Goal: Task Accomplishment & Management: Use online tool/utility

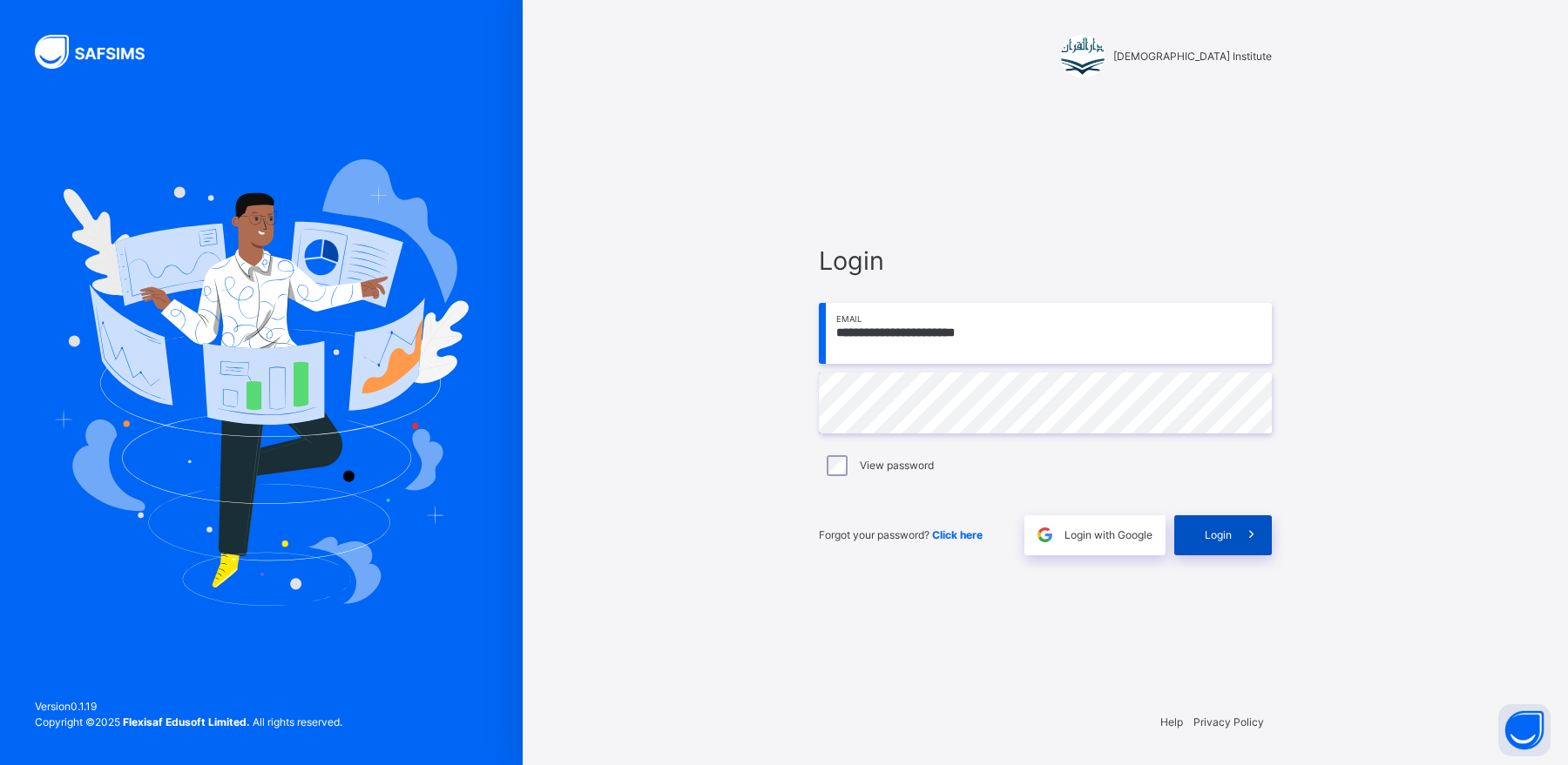
click at [1208, 539] on span "Login" at bounding box center [1217, 535] width 27 height 16
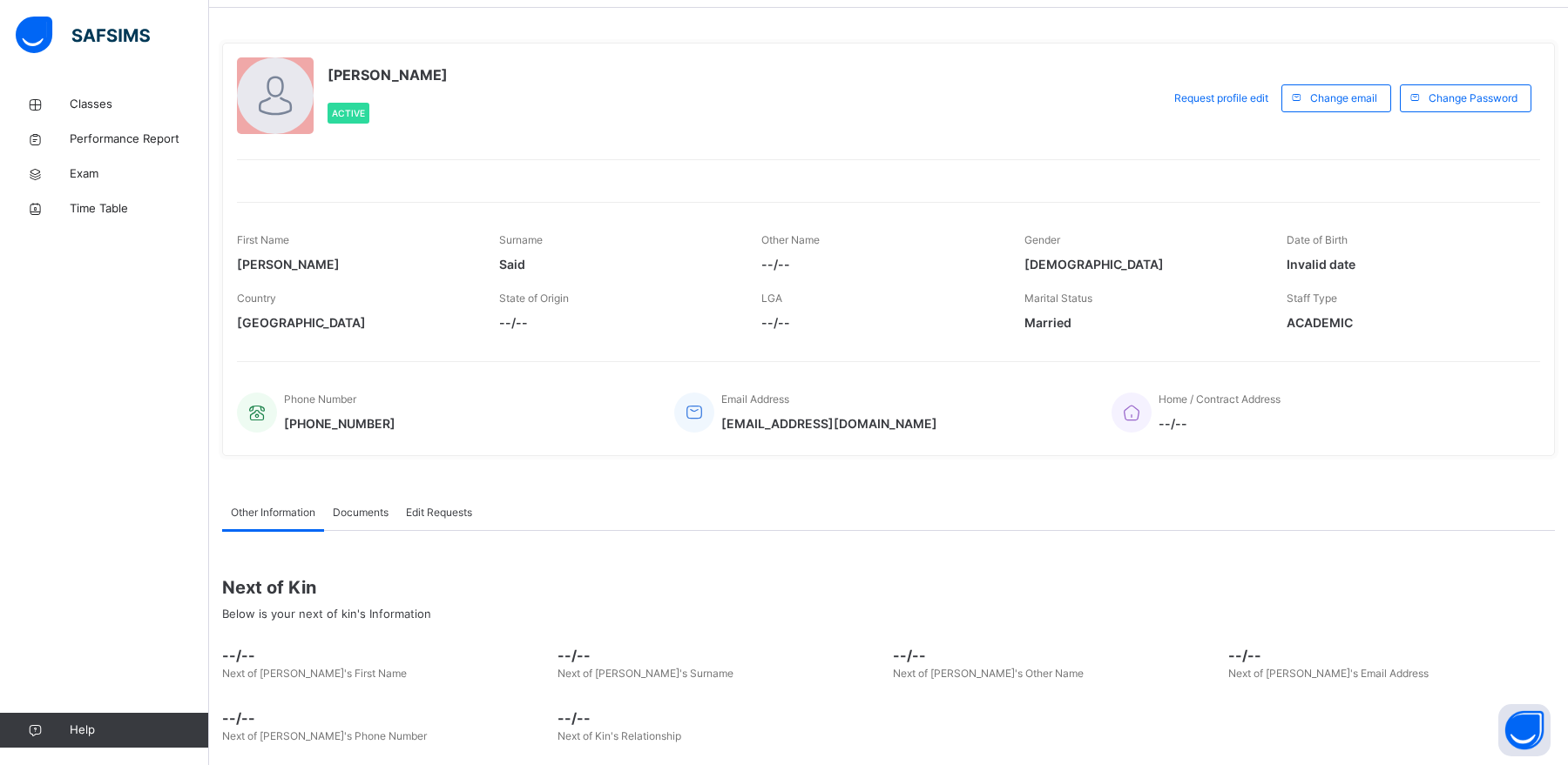
scroll to position [48, 0]
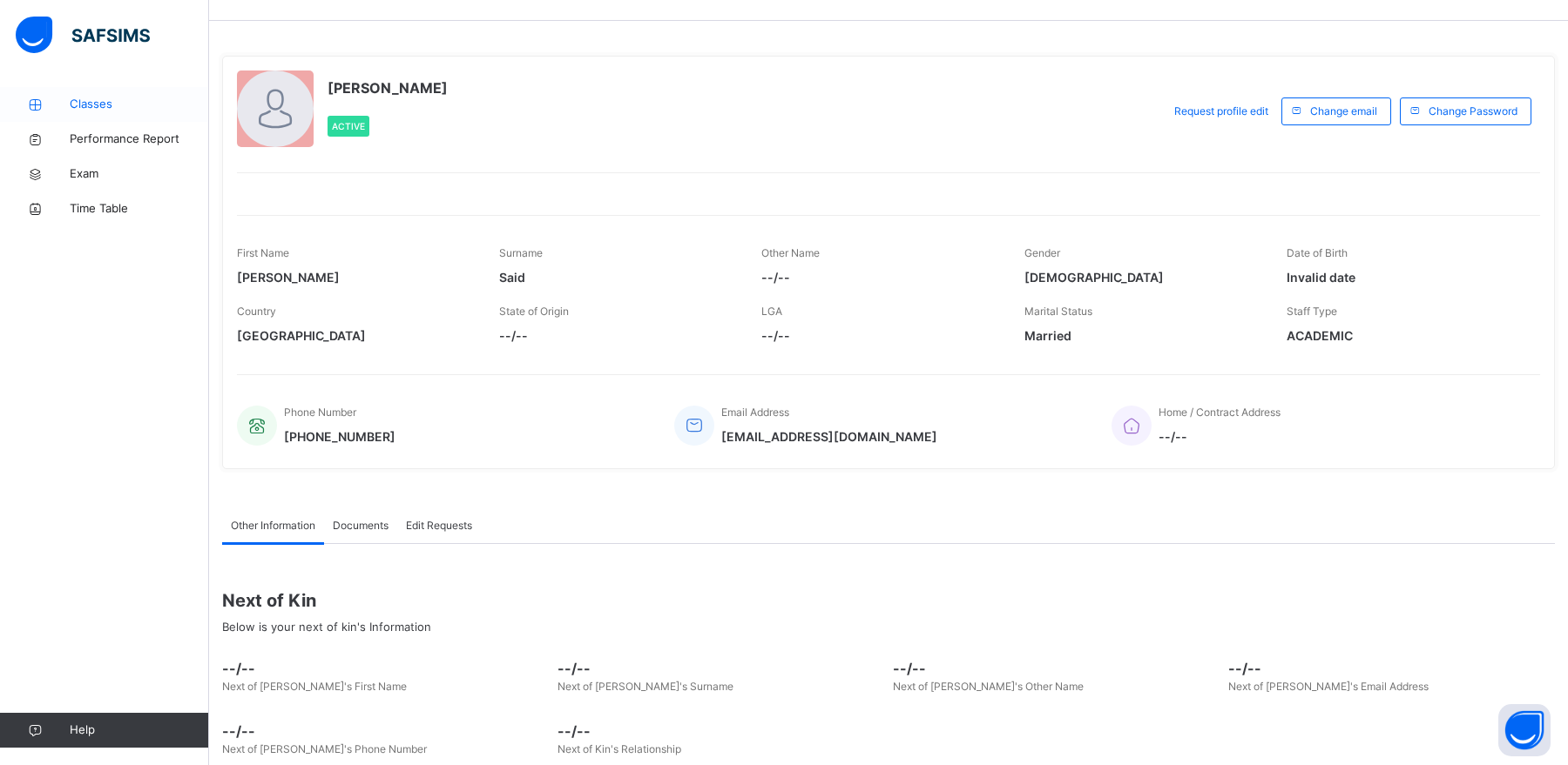
click at [151, 103] on span "Classes" at bounding box center [140, 104] width 140 height 18
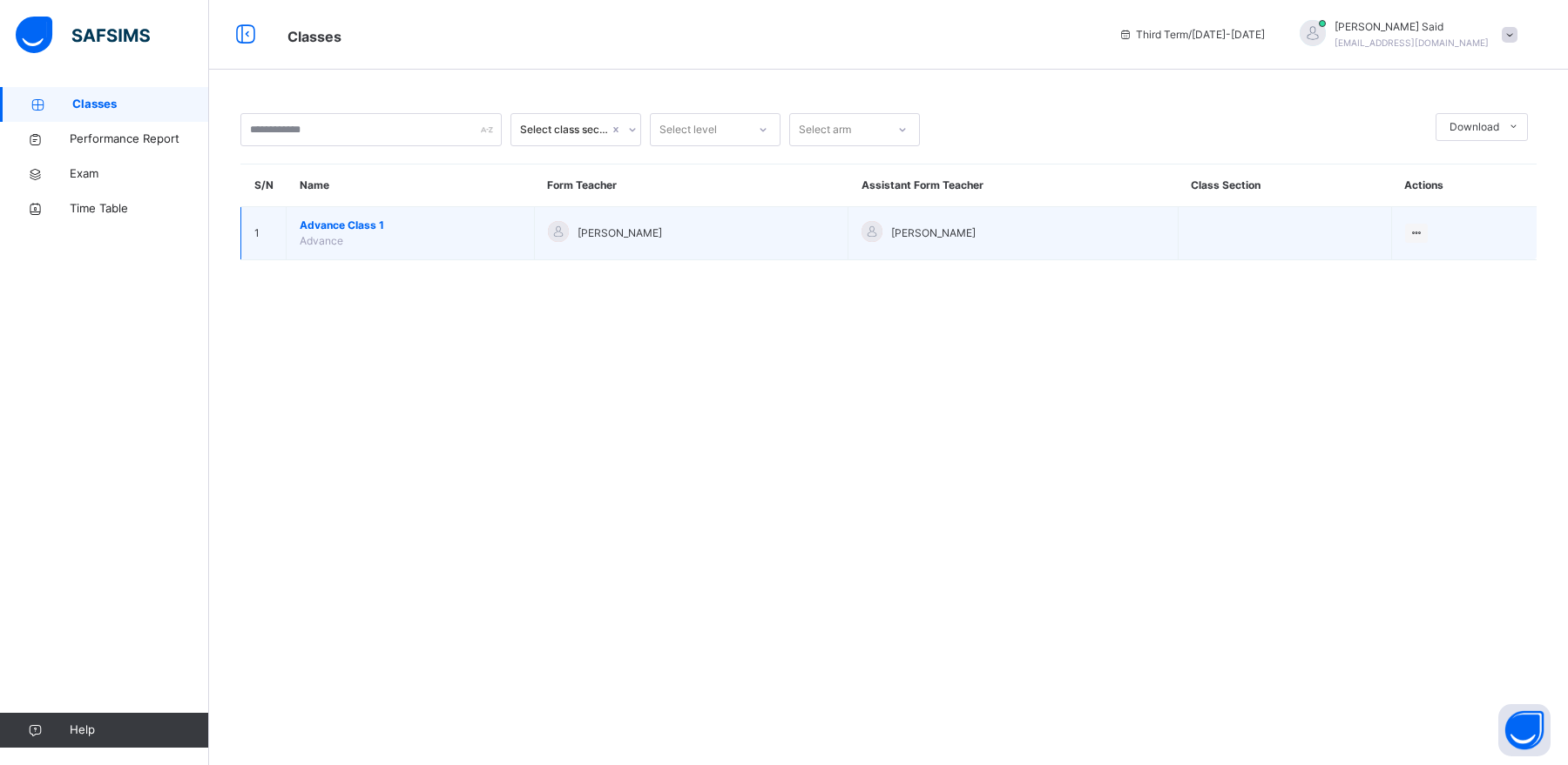
click at [447, 244] on td "Advance Class 1 Advance" at bounding box center [410, 233] width 248 height 53
click at [375, 218] on span "Advance Class 1" at bounding box center [410, 225] width 221 height 16
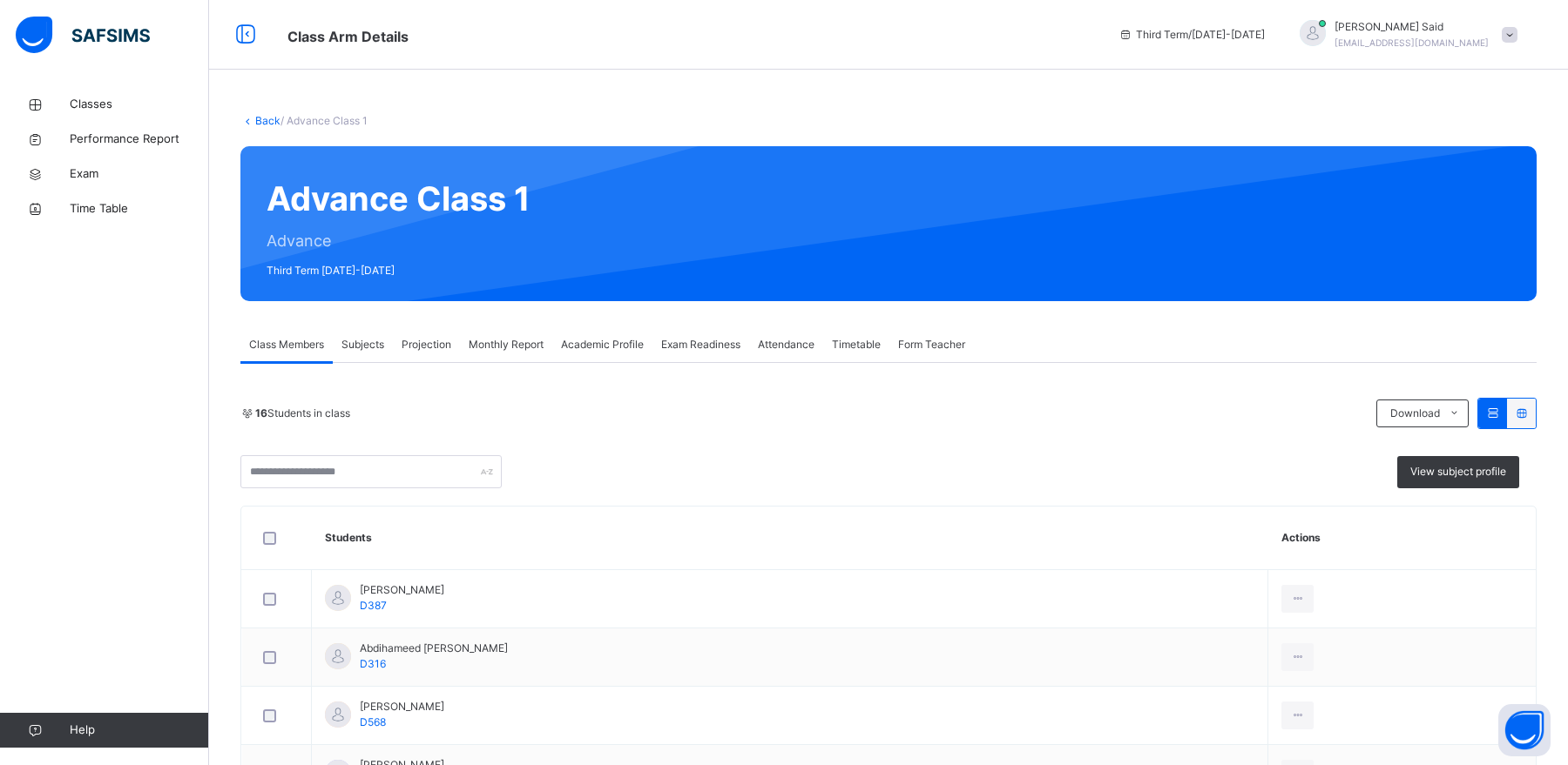
click at [421, 346] on span "Projection" at bounding box center [426, 345] width 49 height 16
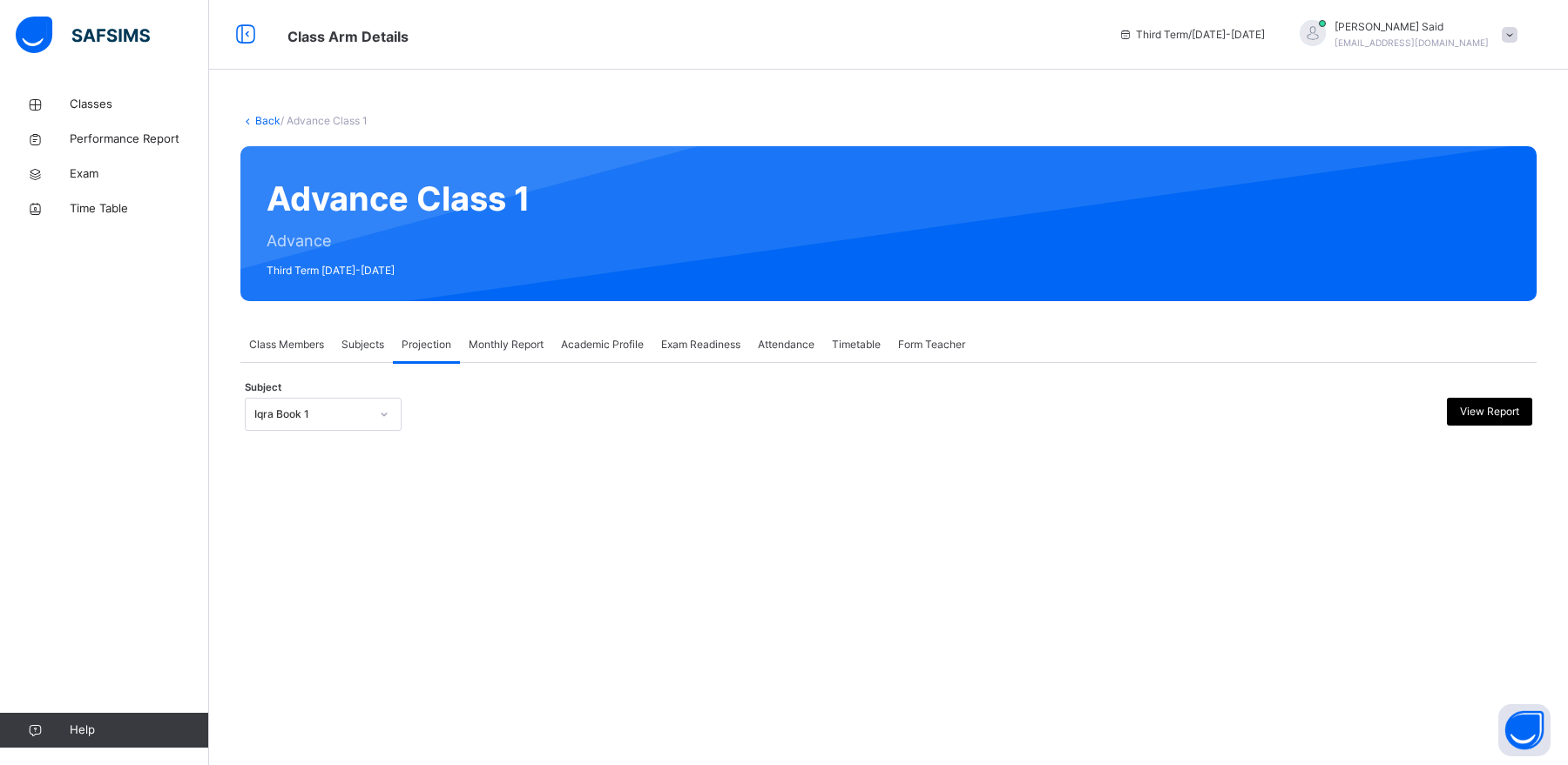
click at [356, 405] on div "Iqra Book 1" at bounding box center [306, 415] width 122 height 27
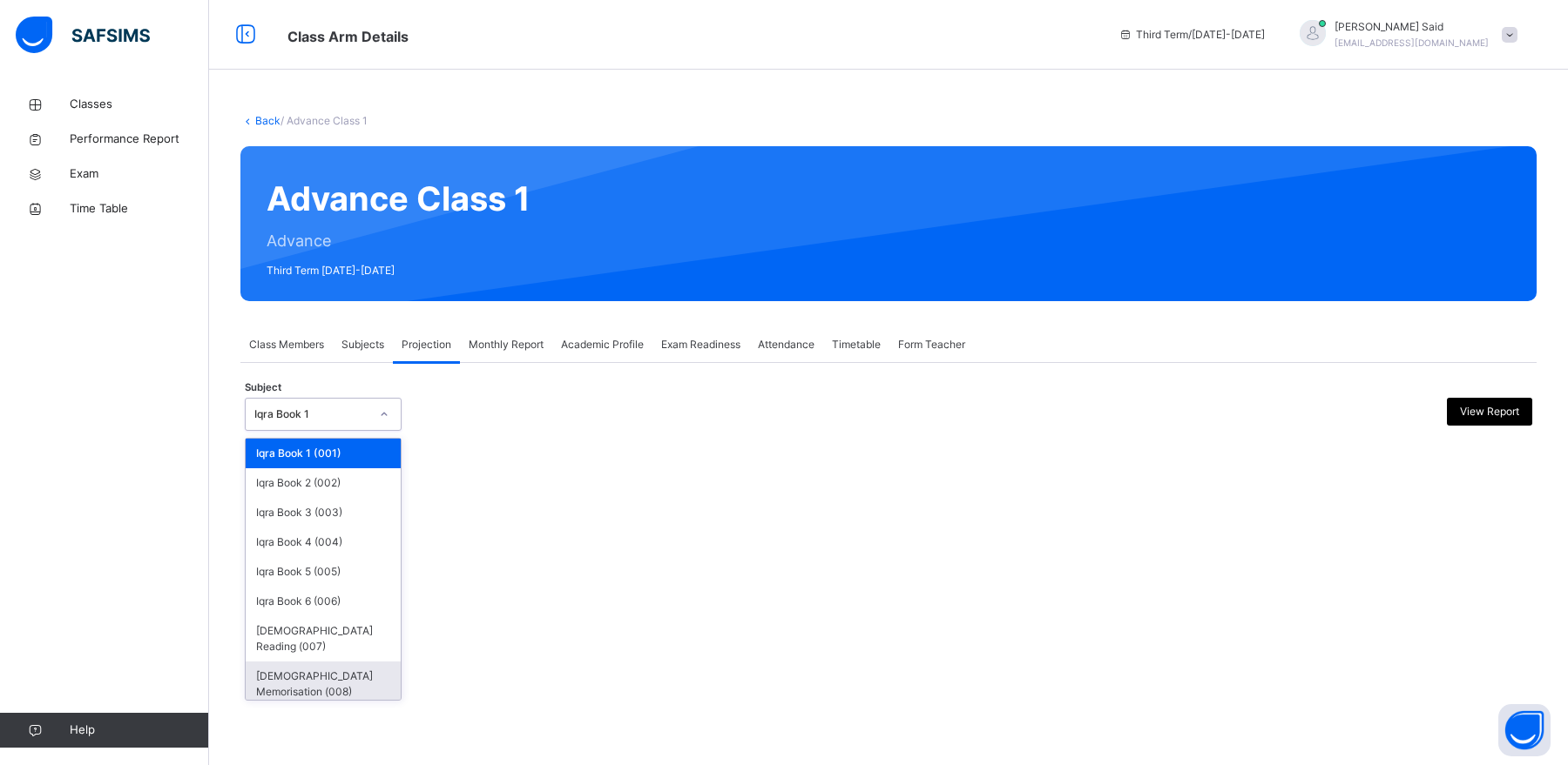
click at [285, 662] on div "[DEMOGRAPHIC_DATA] Memorisation (008)" at bounding box center [323, 684] width 155 height 46
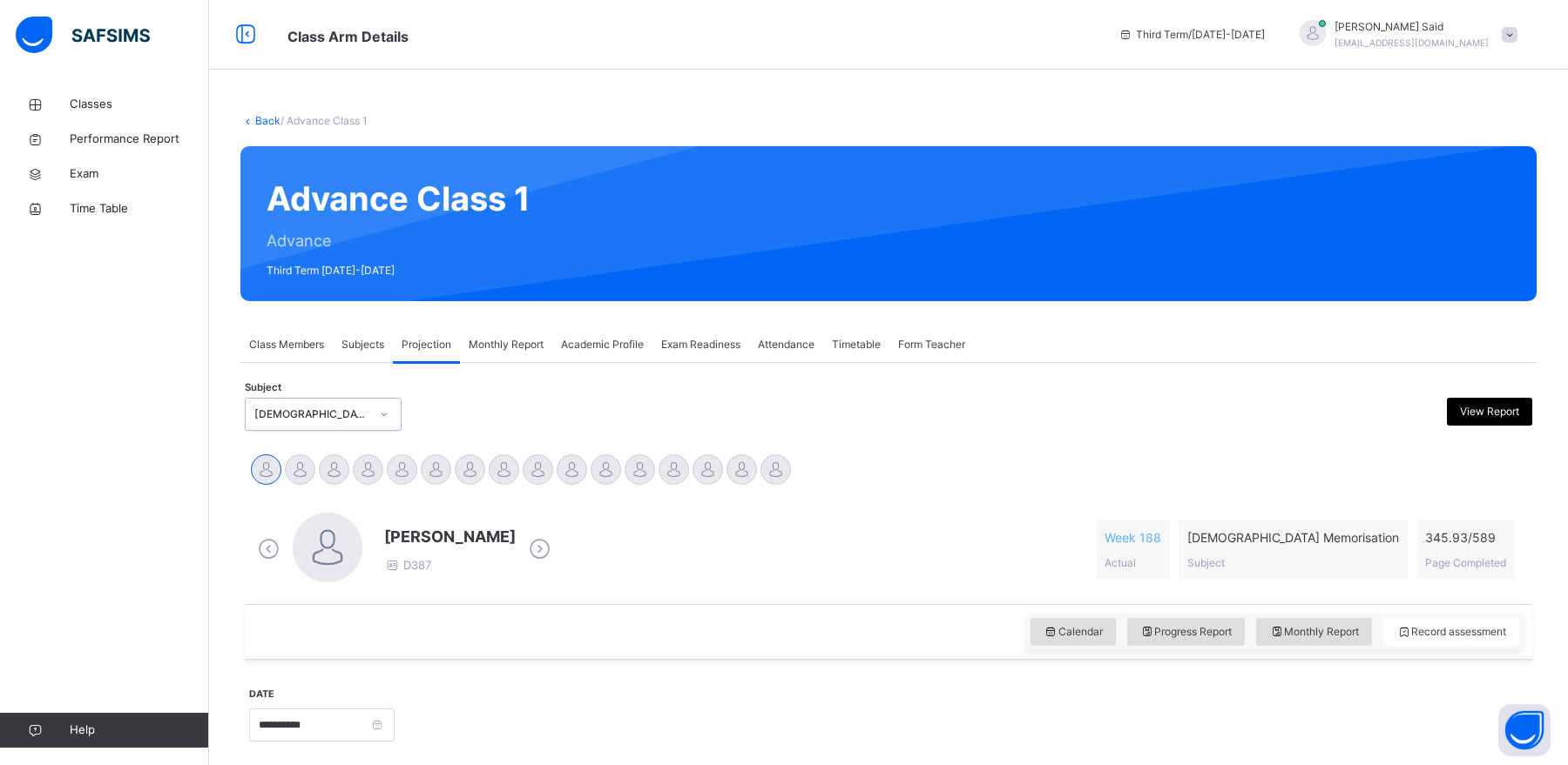
scroll to position [123, 0]
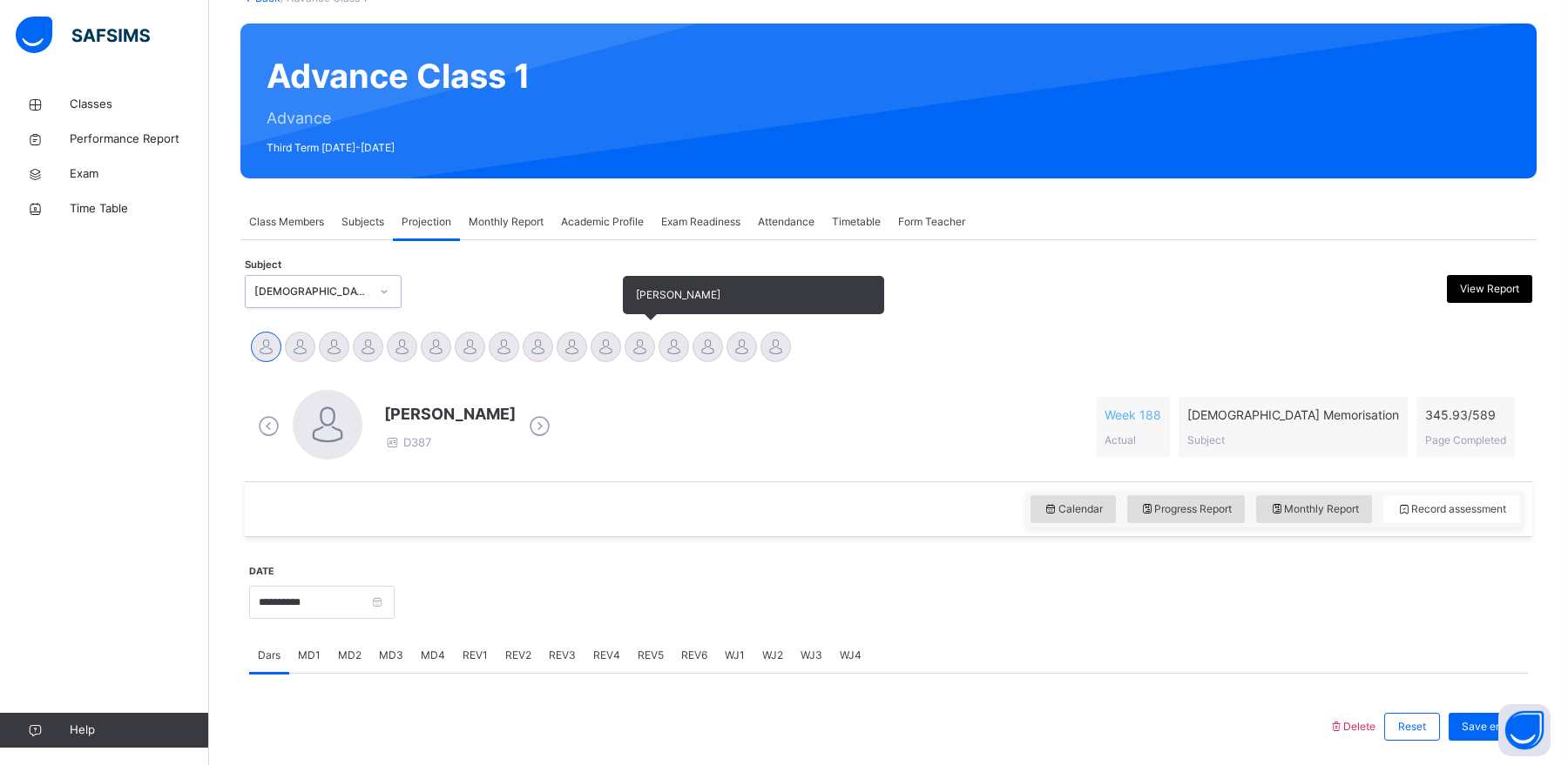
click at [647, 350] on div at bounding box center [640, 347] width 31 height 31
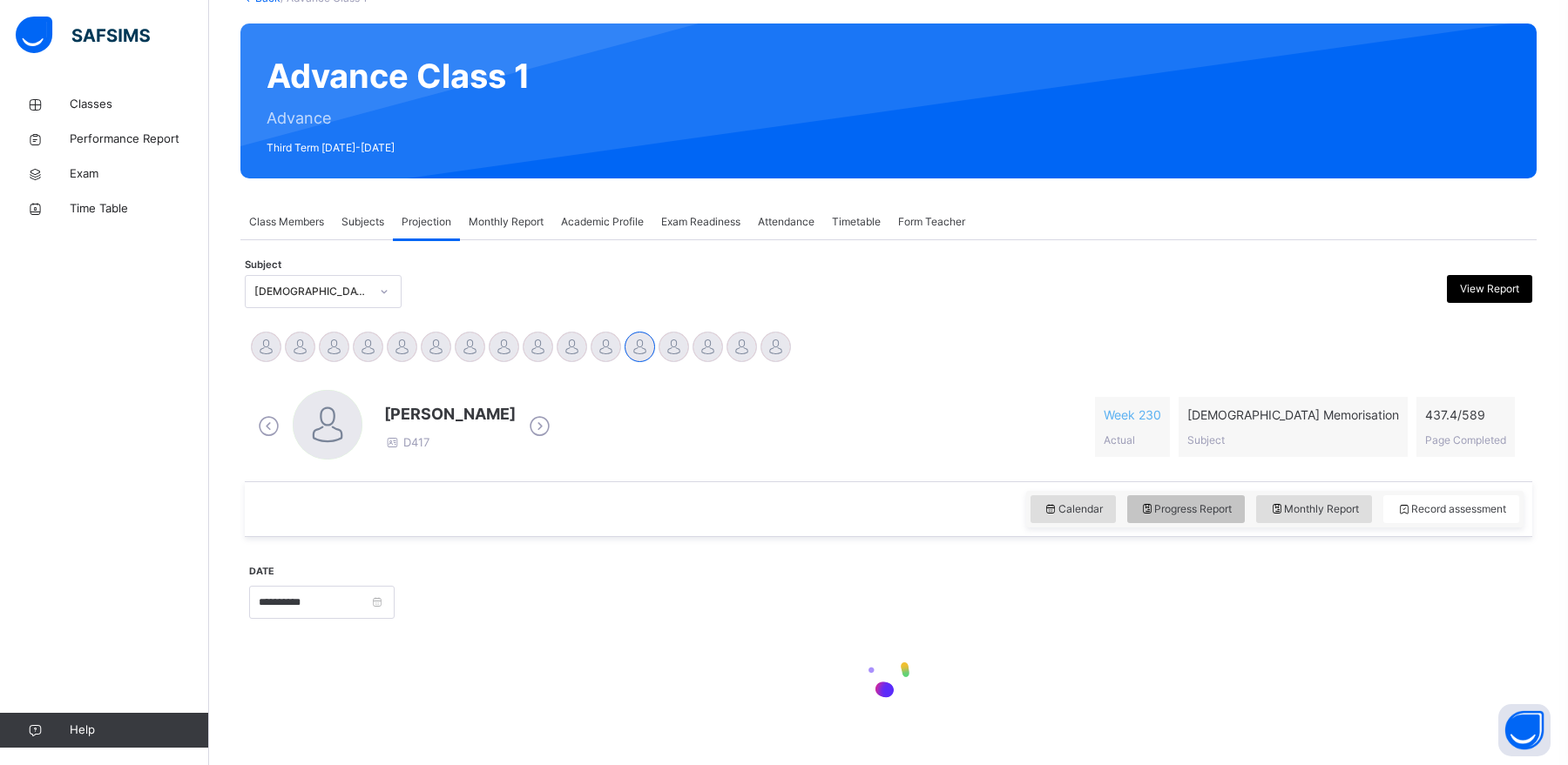
click at [1175, 508] on span "Progress Report" at bounding box center [1186, 509] width 92 height 16
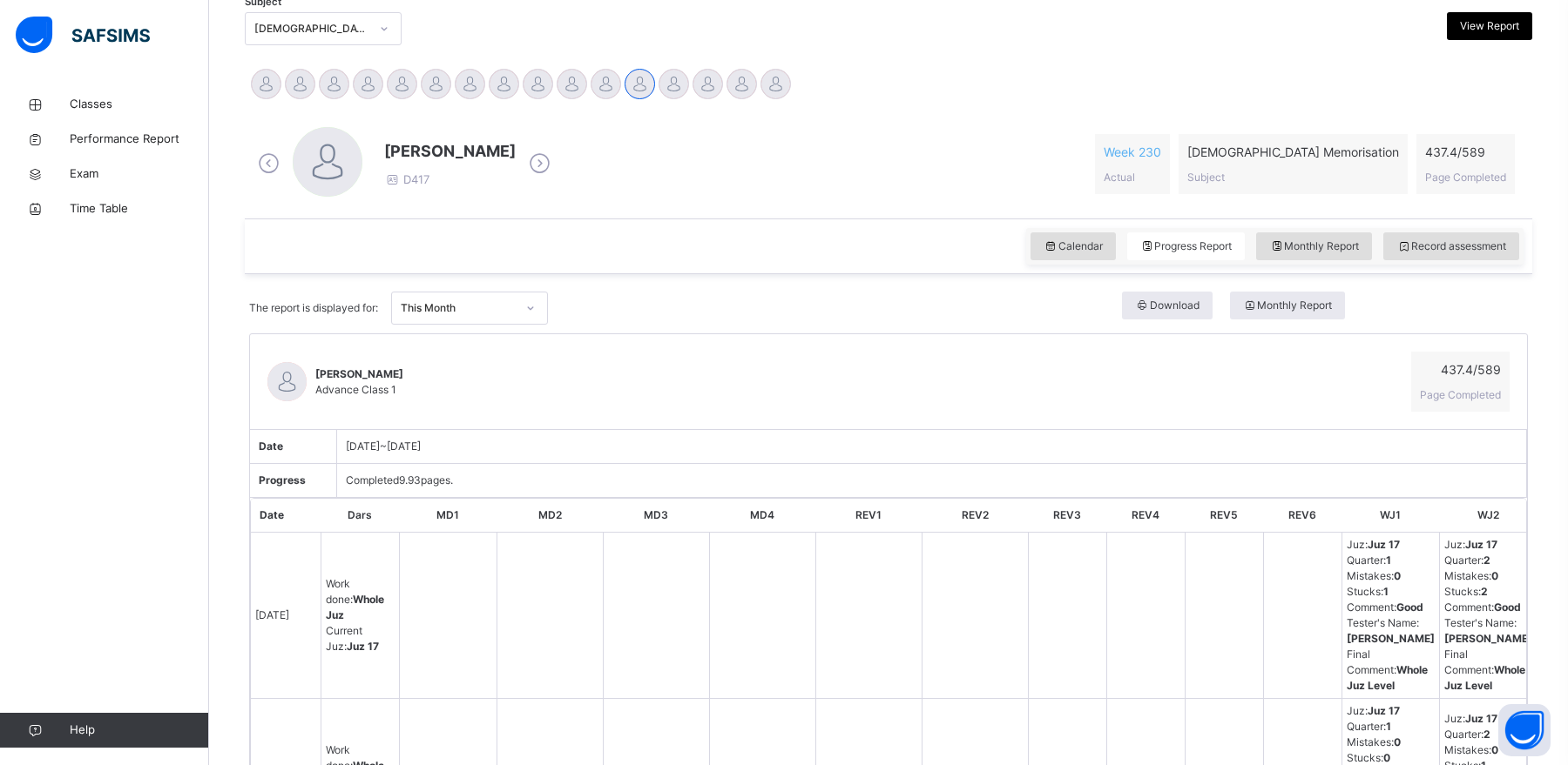
scroll to position [343, 0]
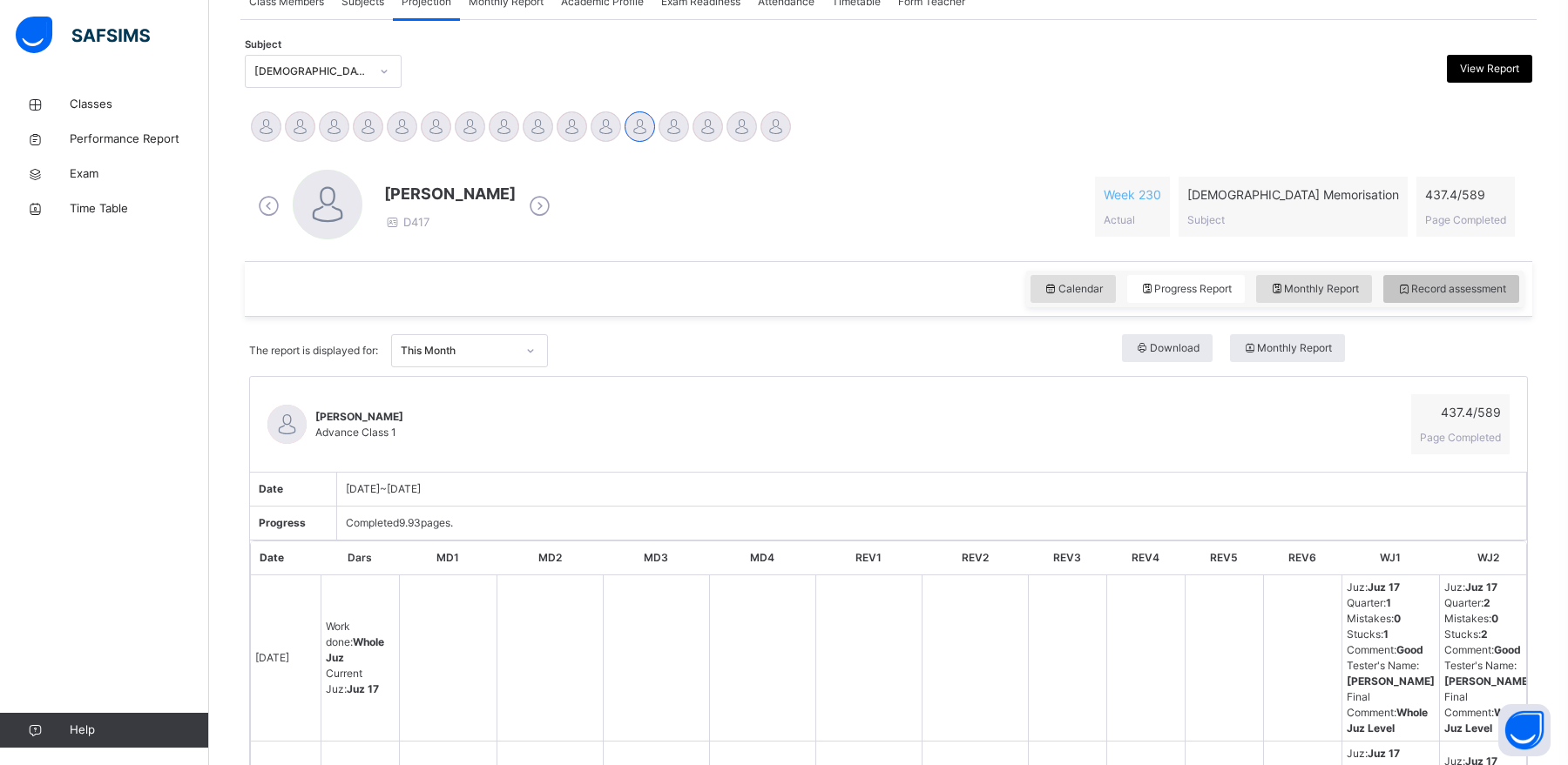
click at [1427, 282] on span "Record assessment" at bounding box center [1452, 289] width 110 height 16
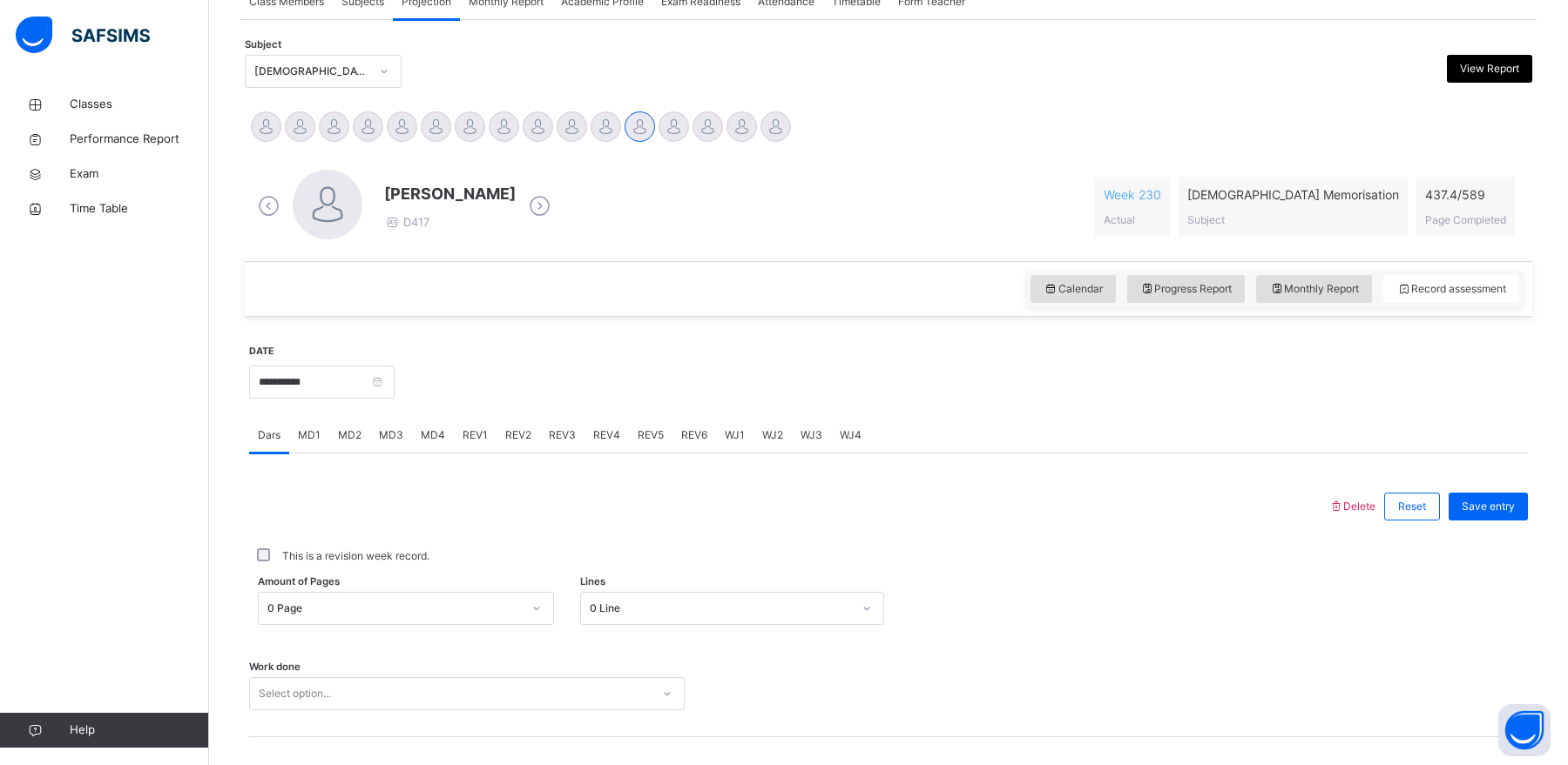
click at [436, 424] on div "MD4" at bounding box center [432, 435] width 42 height 34
click at [384, 590] on div "Select option..." at bounding box center [467, 589] width 435 height 33
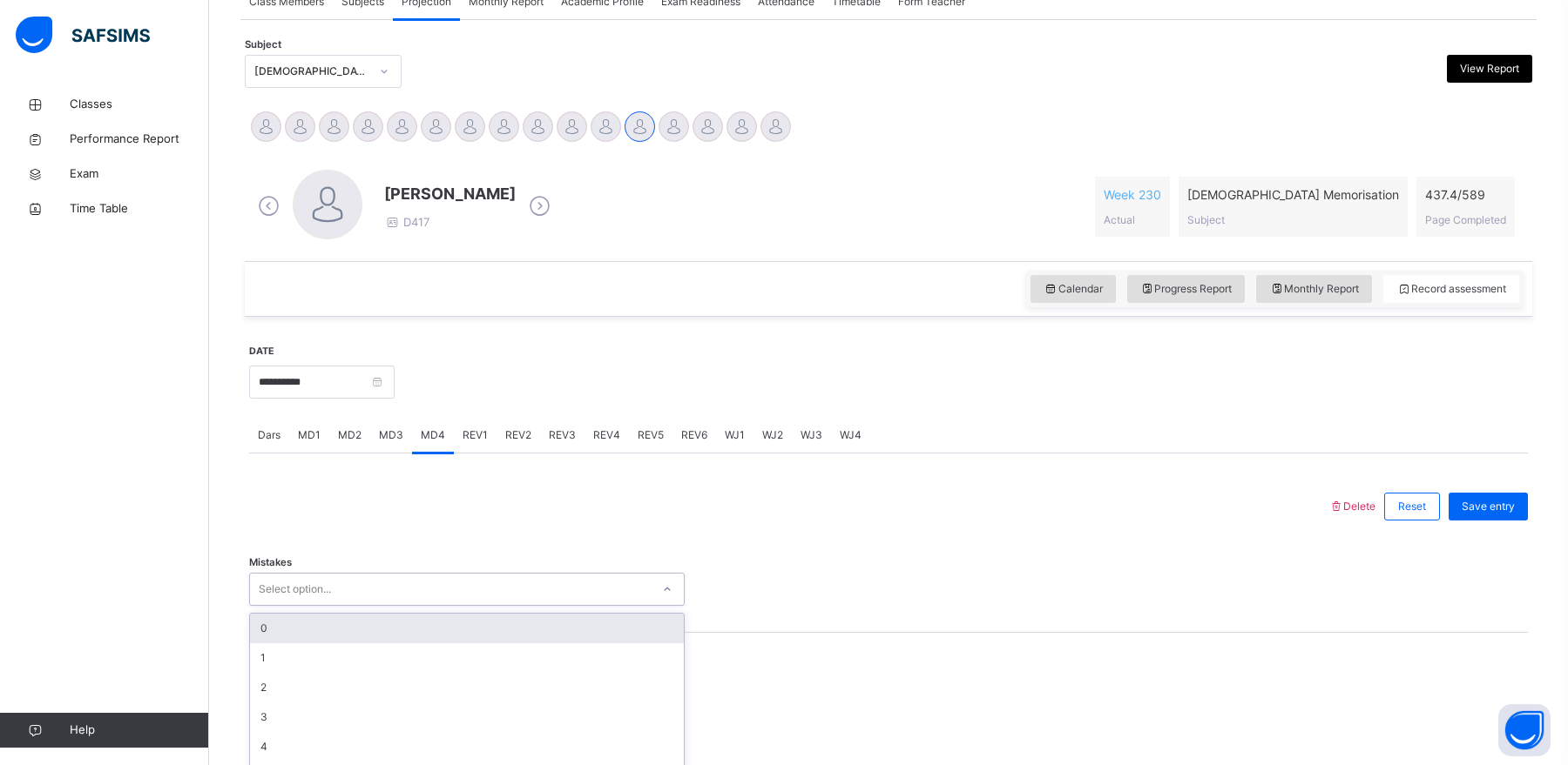
scroll to position [404, 0]
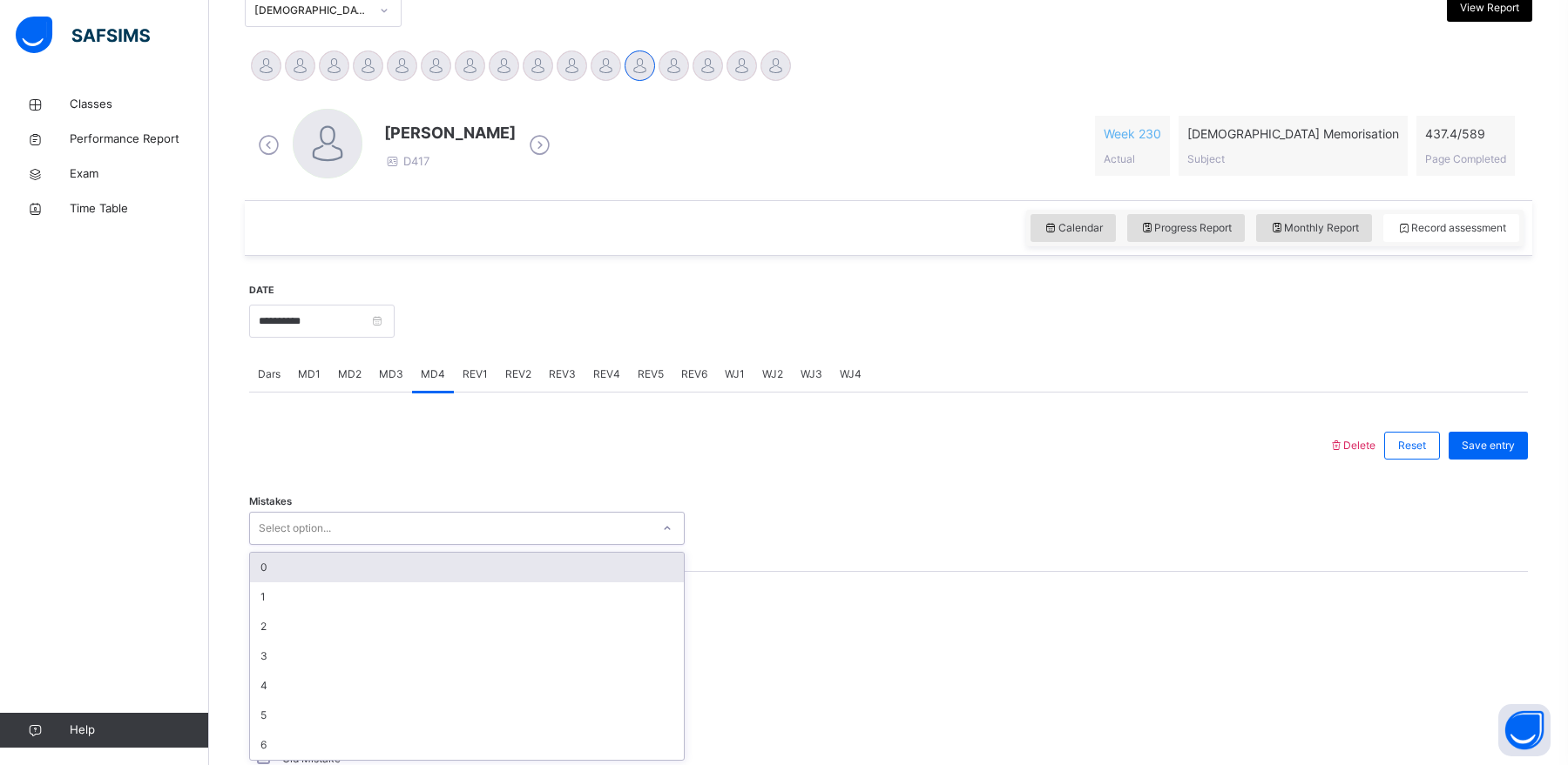
click at [360, 553] on div "0" at bounding box center [467, 568] width 433 height 30
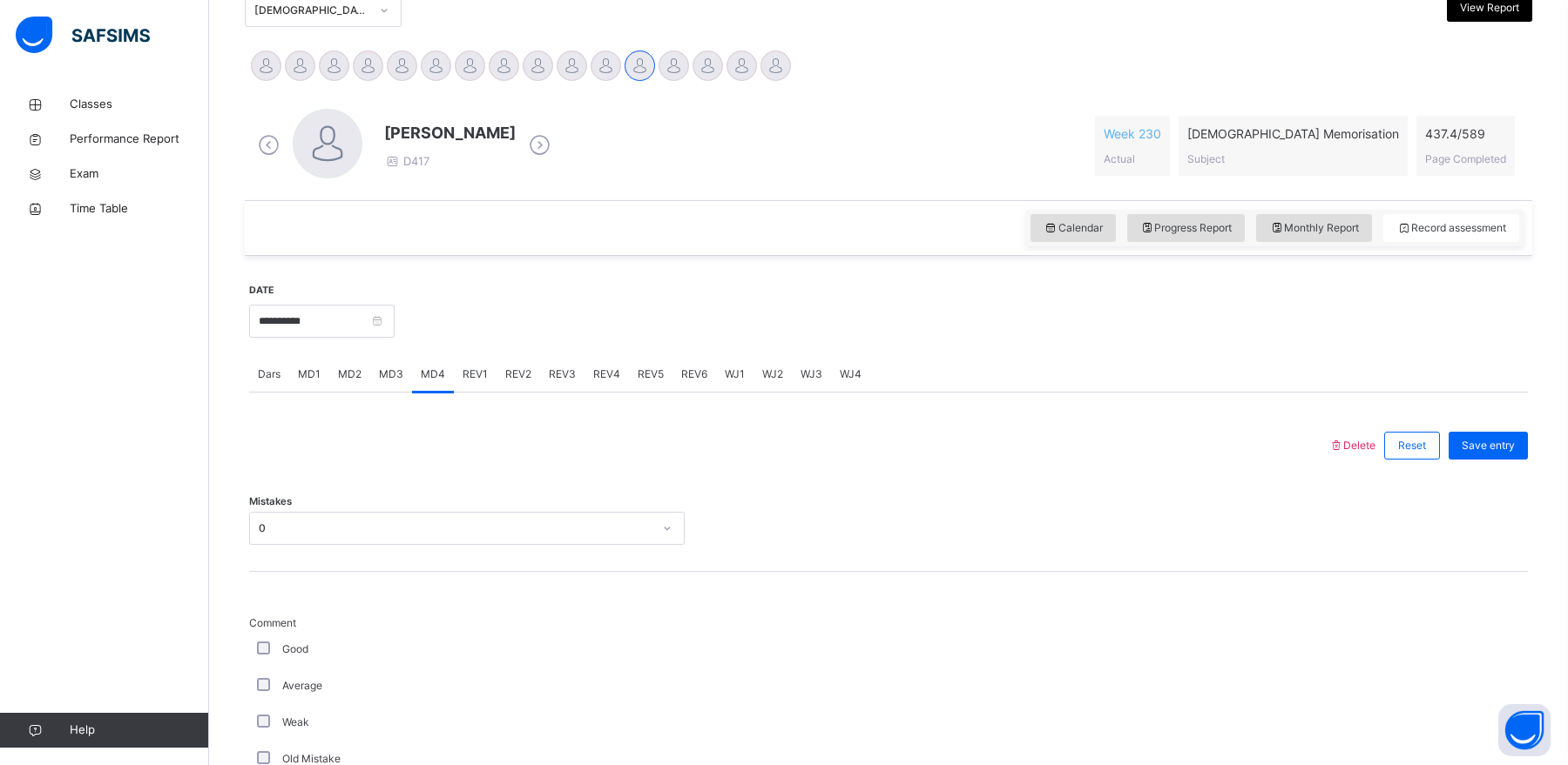
scroll to position [1204, 0]
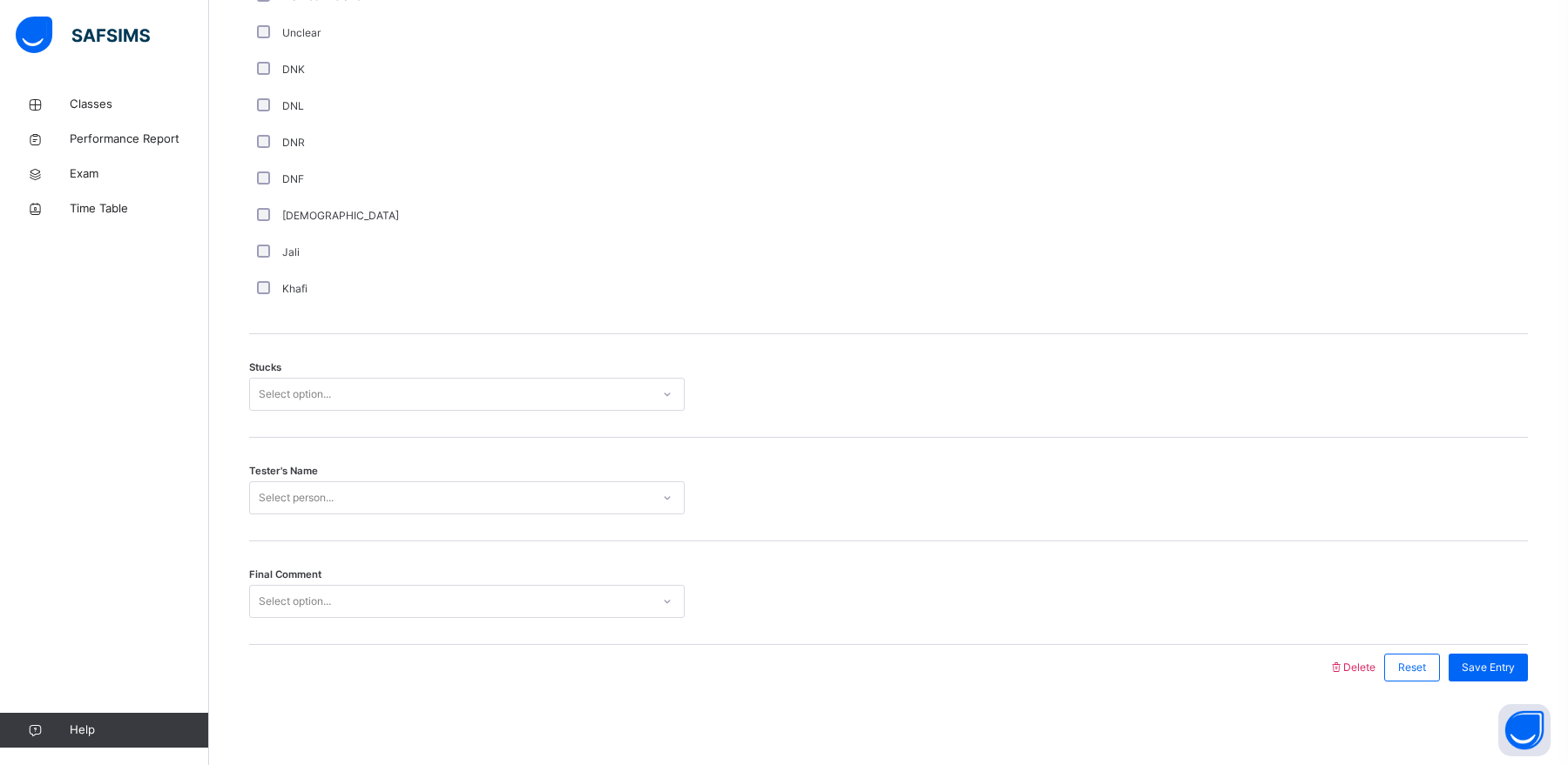
click at [387, 406] on div "Select option..." at bounding box center [467, 395] width 435 height 33
click at [350, 458] on div "1" at bounding box center [467, 463] width 433 height 30
click at [309, 510] on div "Select person..." at bounding box center [467, 498] width 435 height 33
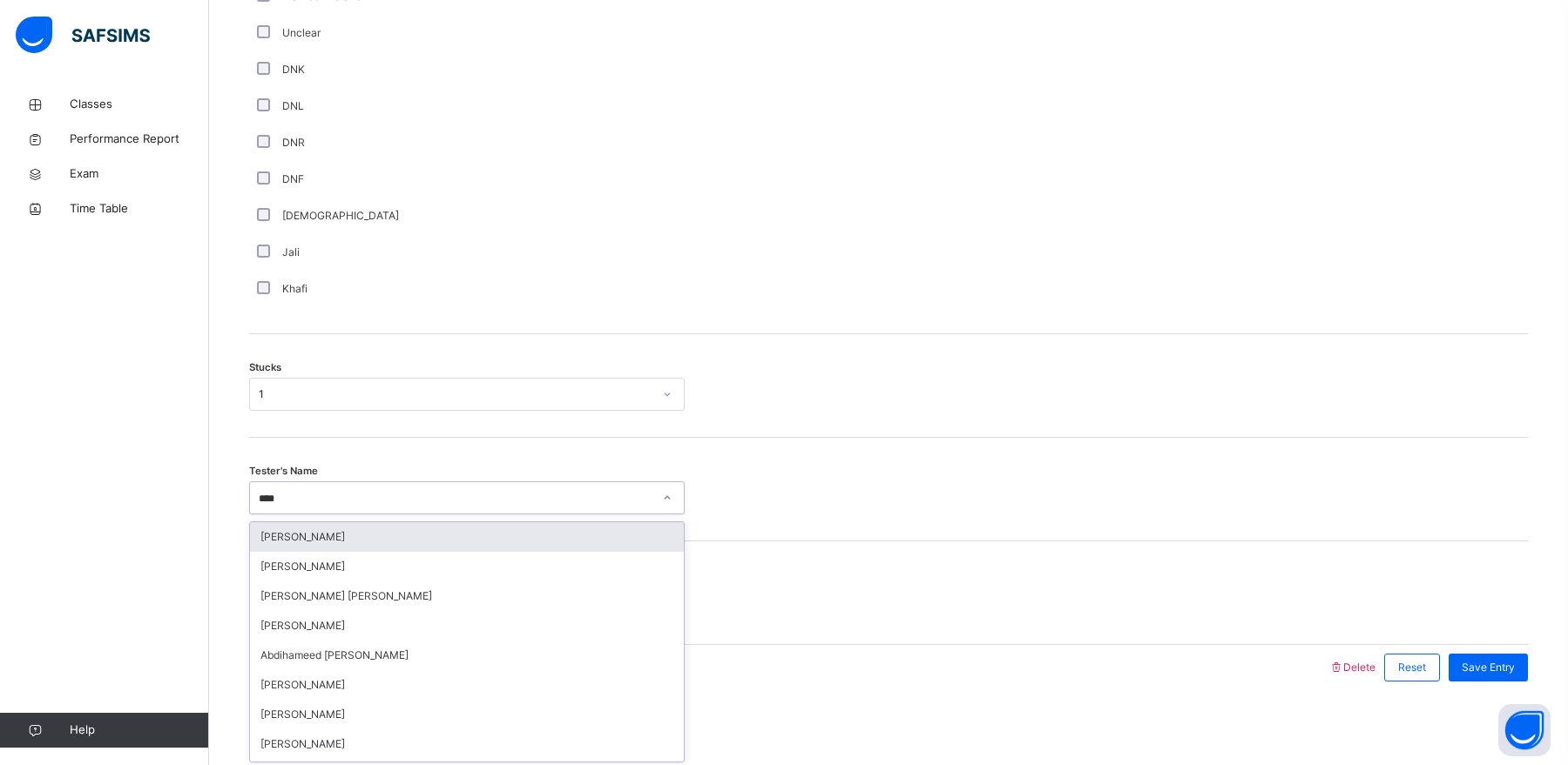
type input "*****"
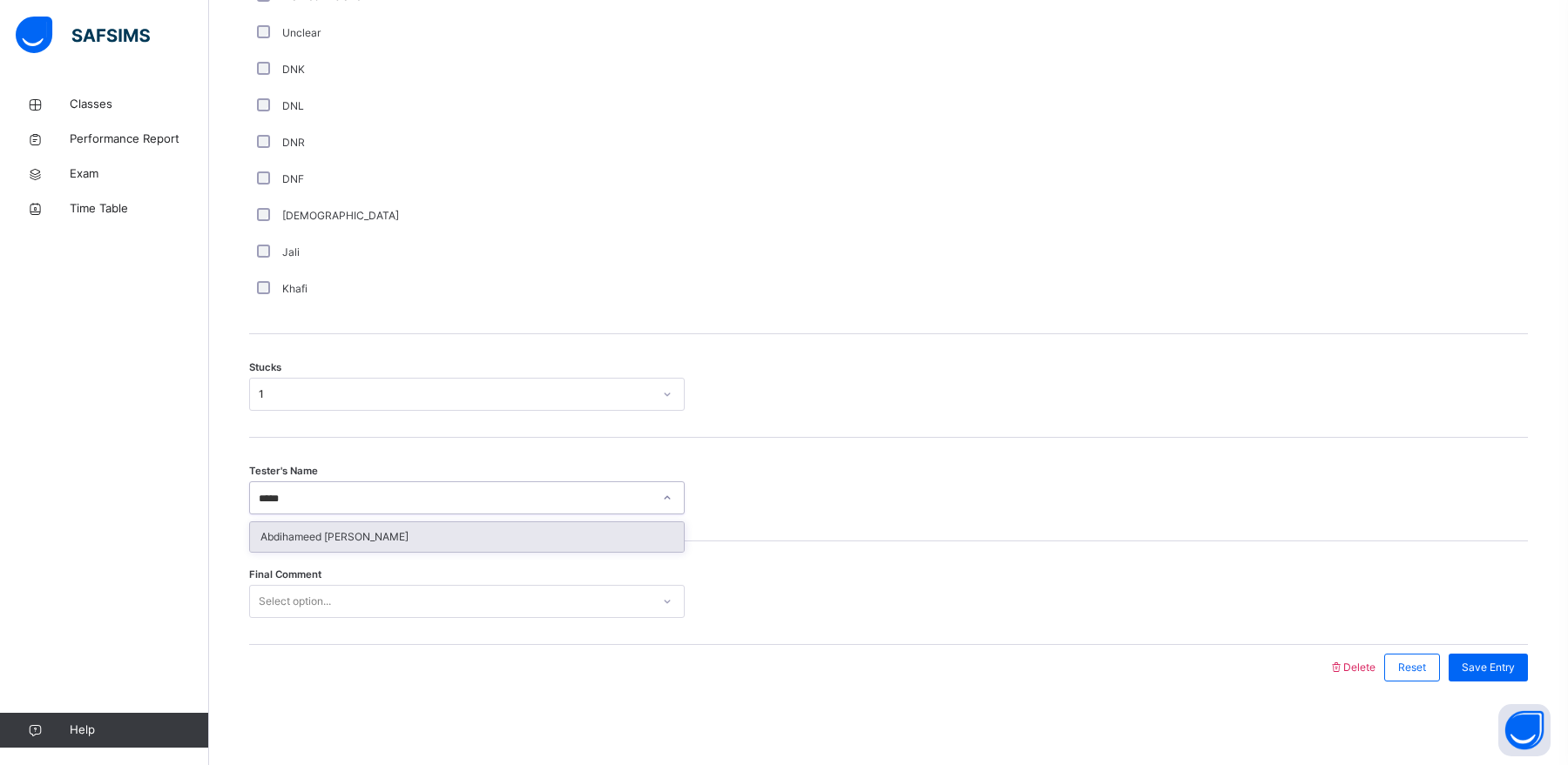
click at [359, 526] on div "Abdihameed [PERSON_NAME]" at bounding box center [467, 537] width 433 height 30
click at [333, 605] on div "Select option..." at bounding box center [450, 601] width 401 height 27
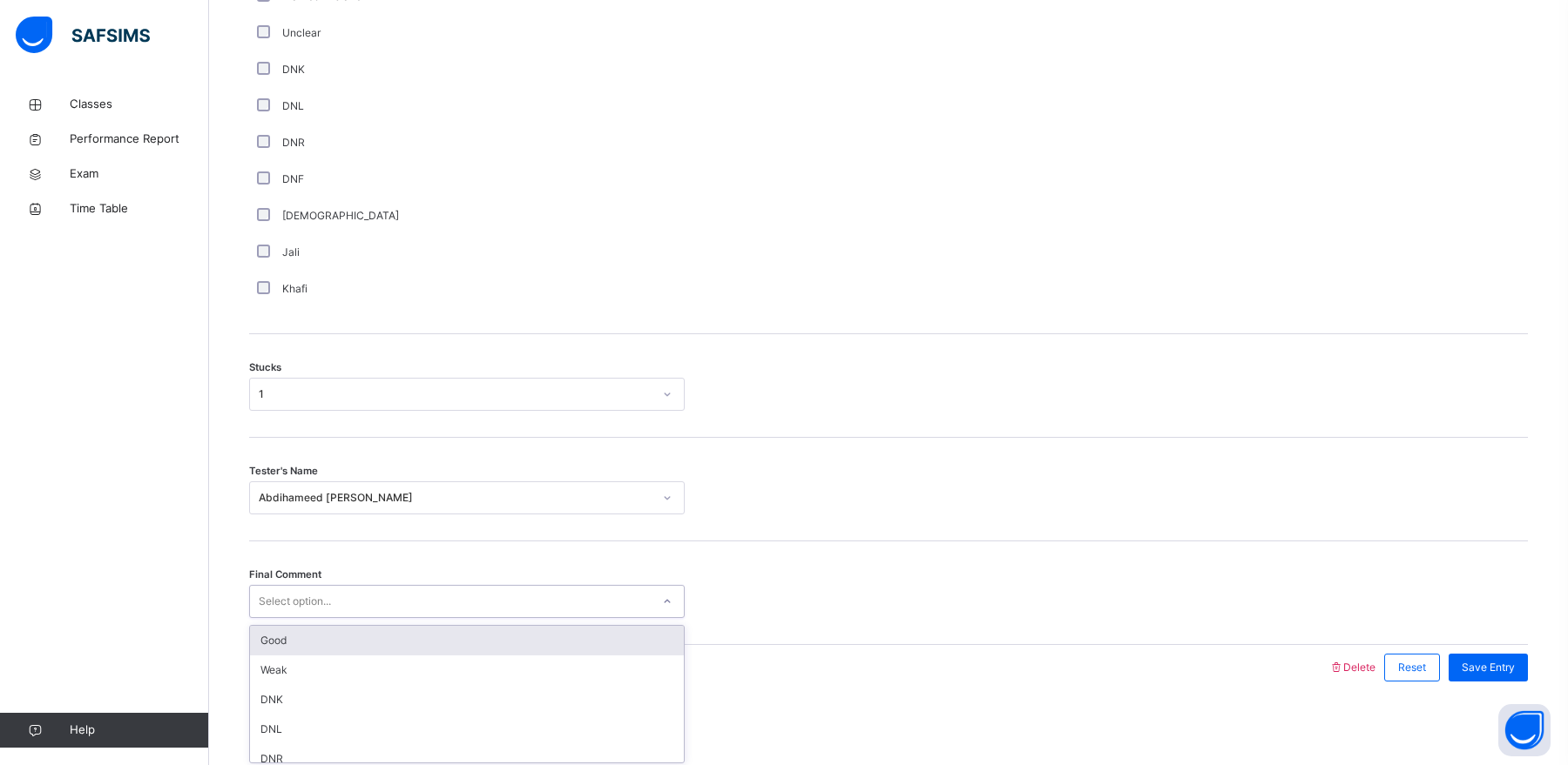
click at [333, 649] on div "Good" at bounding box center [467, 640] width 433 height 30
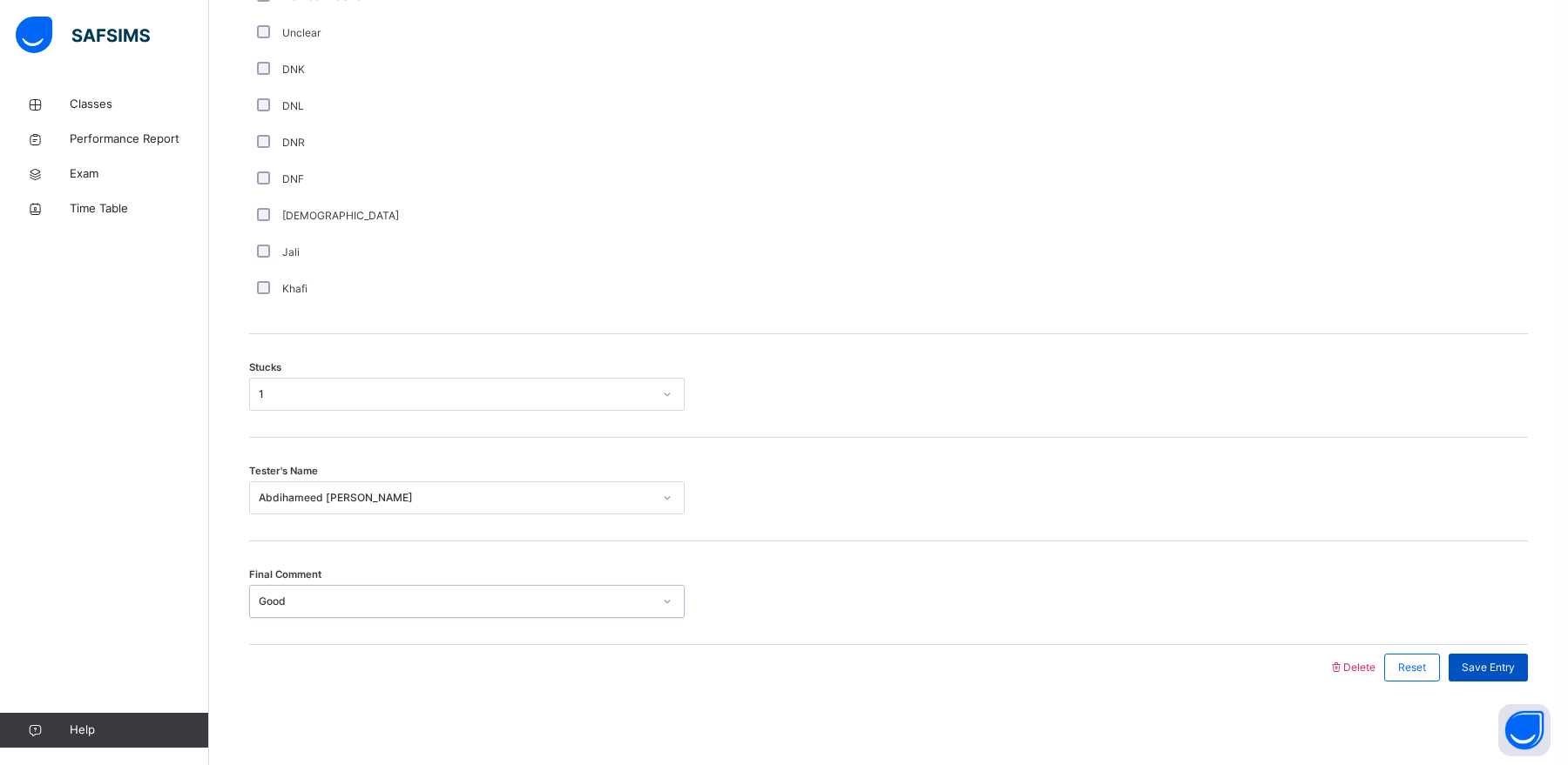
click at [1490, 660] on span "Save Entry" at bounding box center [1488, 667] width 53 height 16
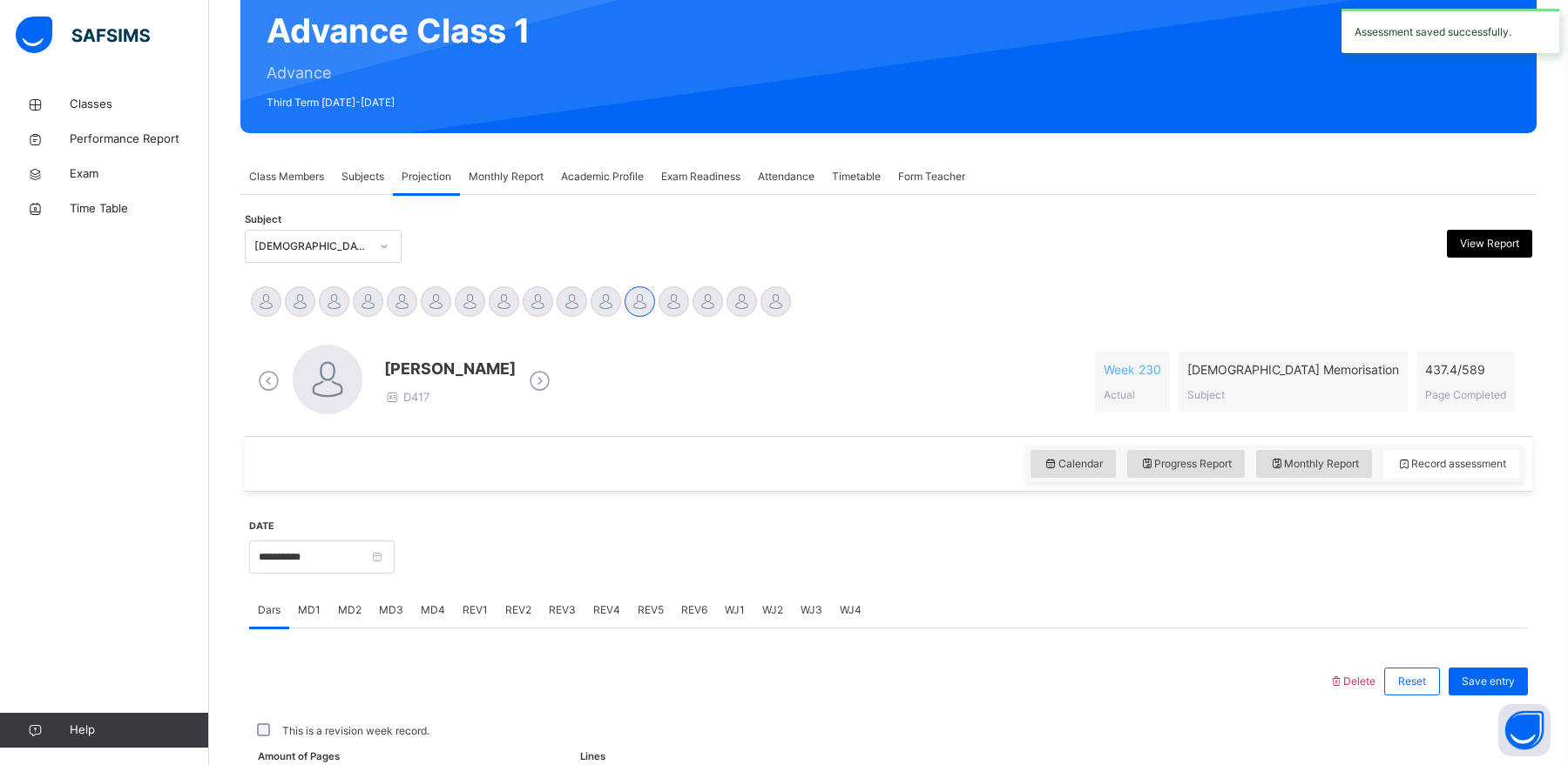
scroll to position [164, 0]
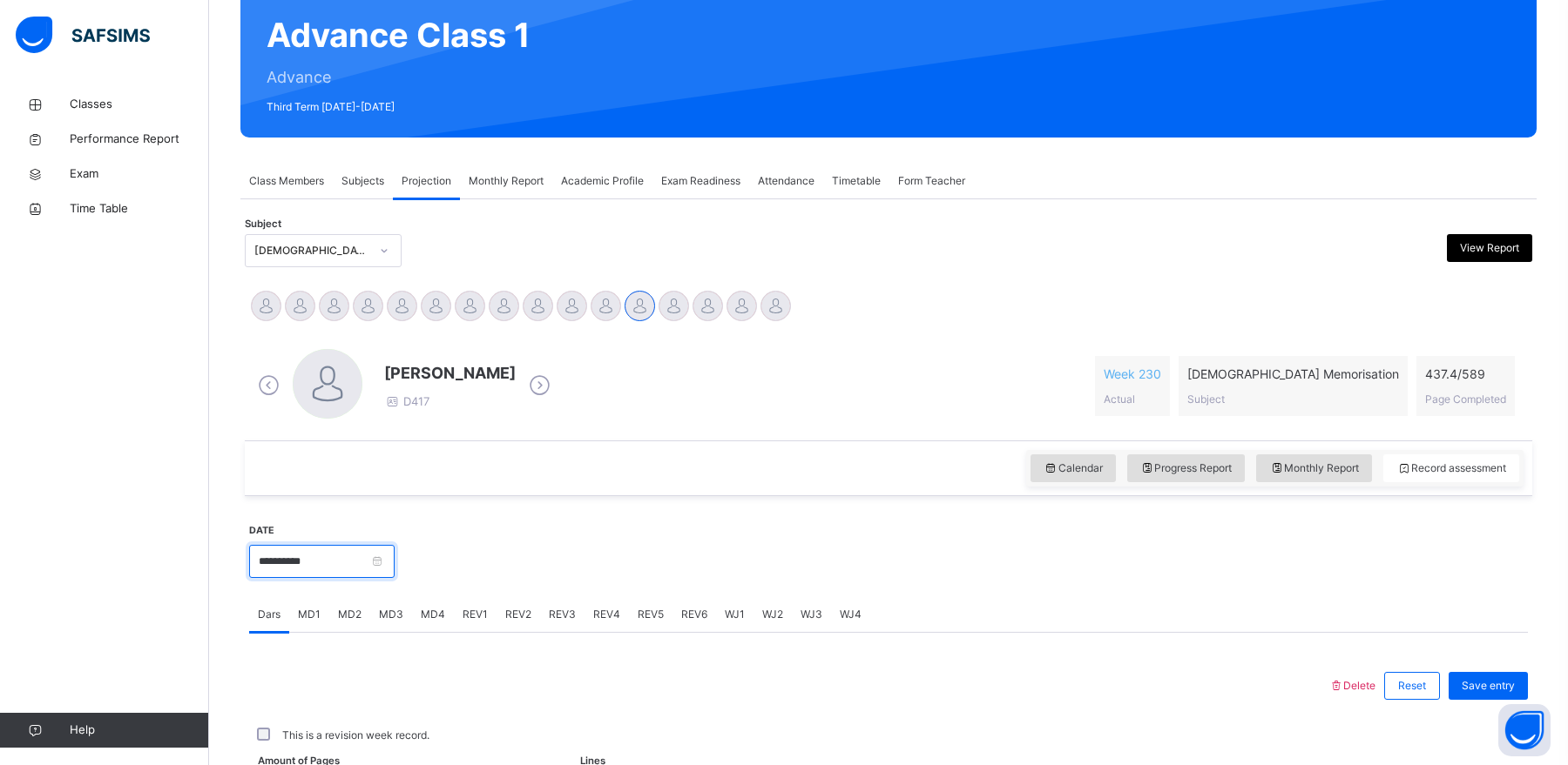
click at [391, 563] on input "**********" at bounding box center [322, 561] width 145 height 33
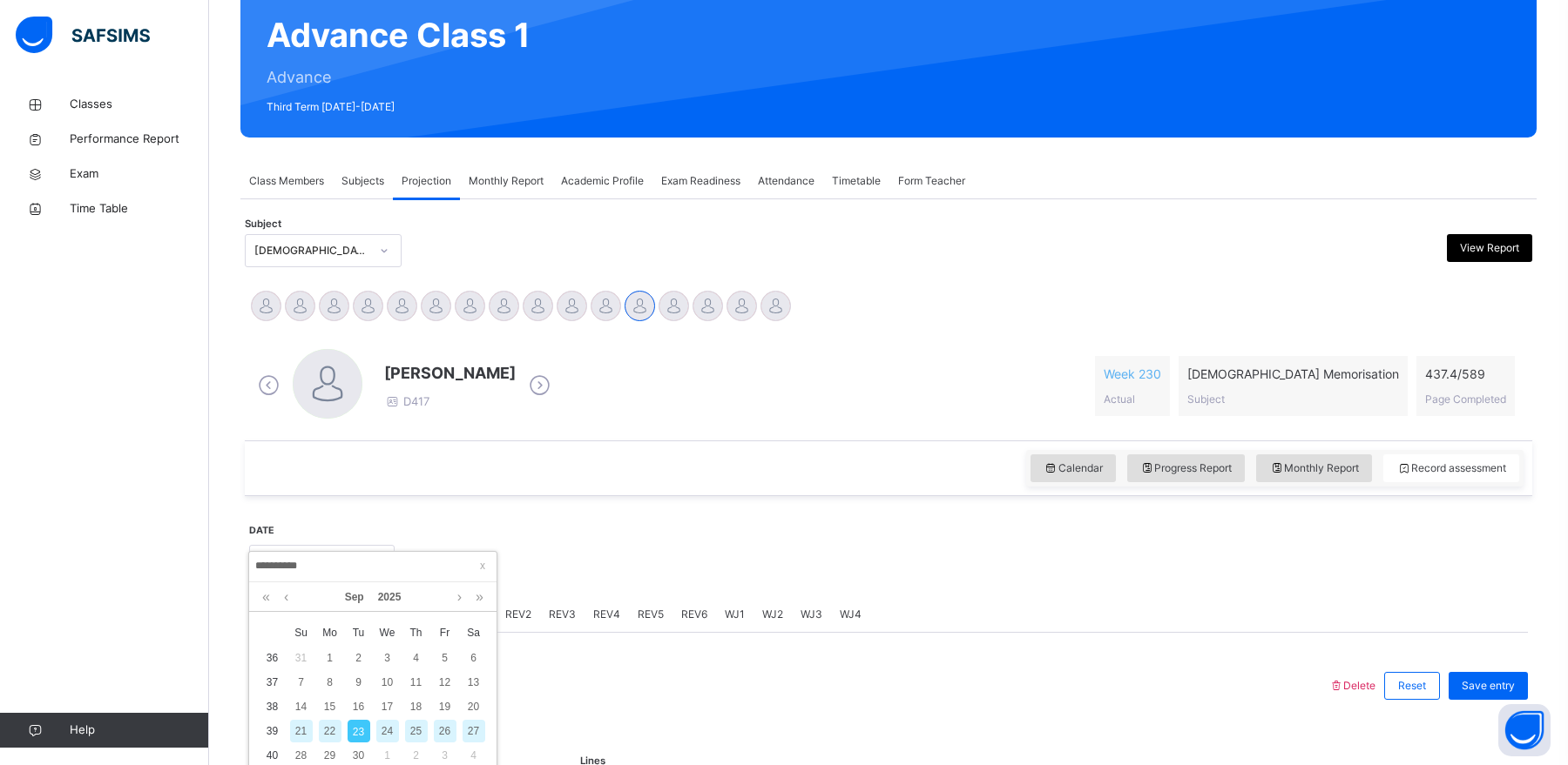
click at [650, 523] on div at bounding box center [962, 560] width 1116 height 75
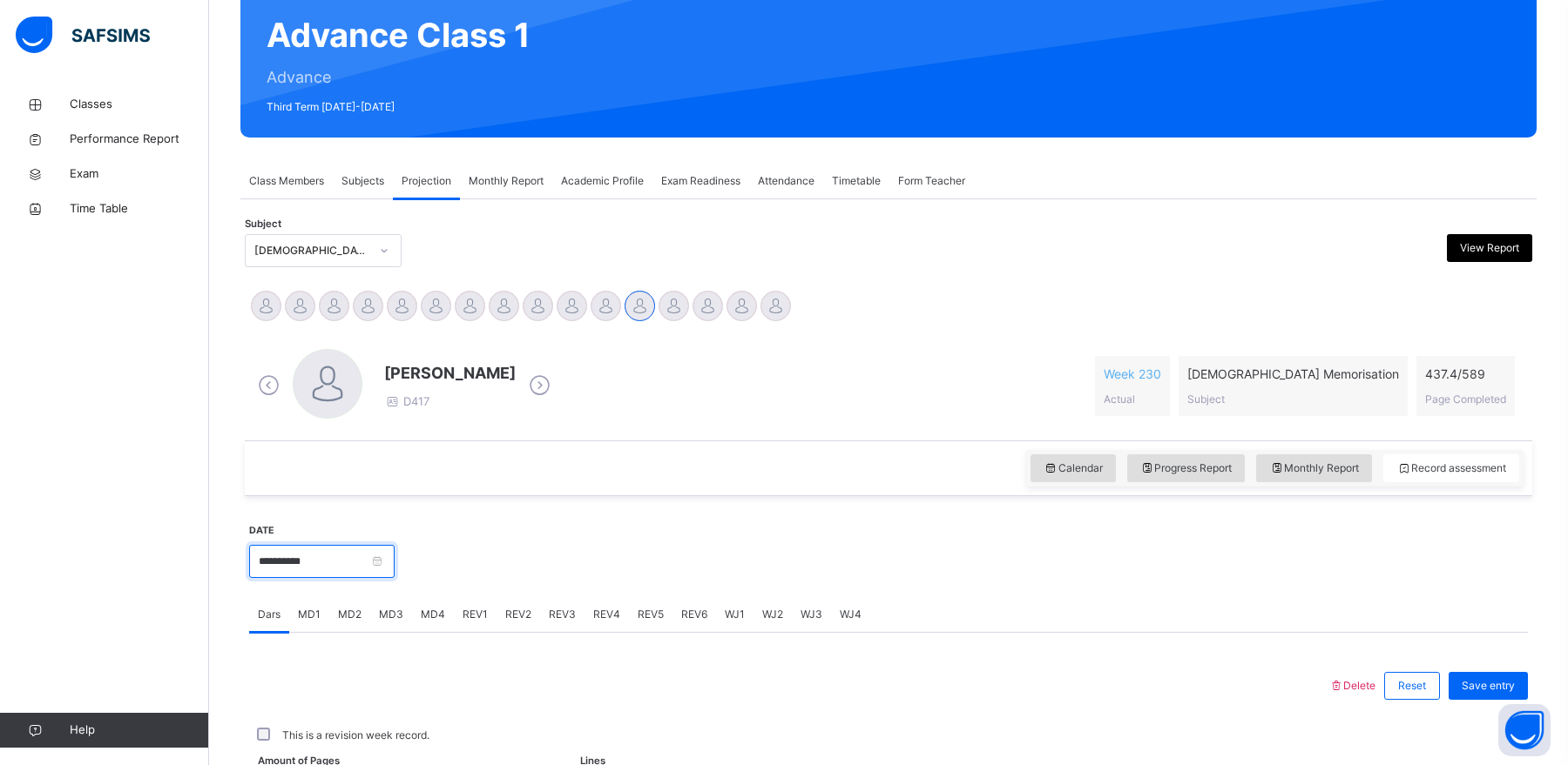
click at [384, 564] on input "**********" at bounding box center [322, 561] width 145 height 33
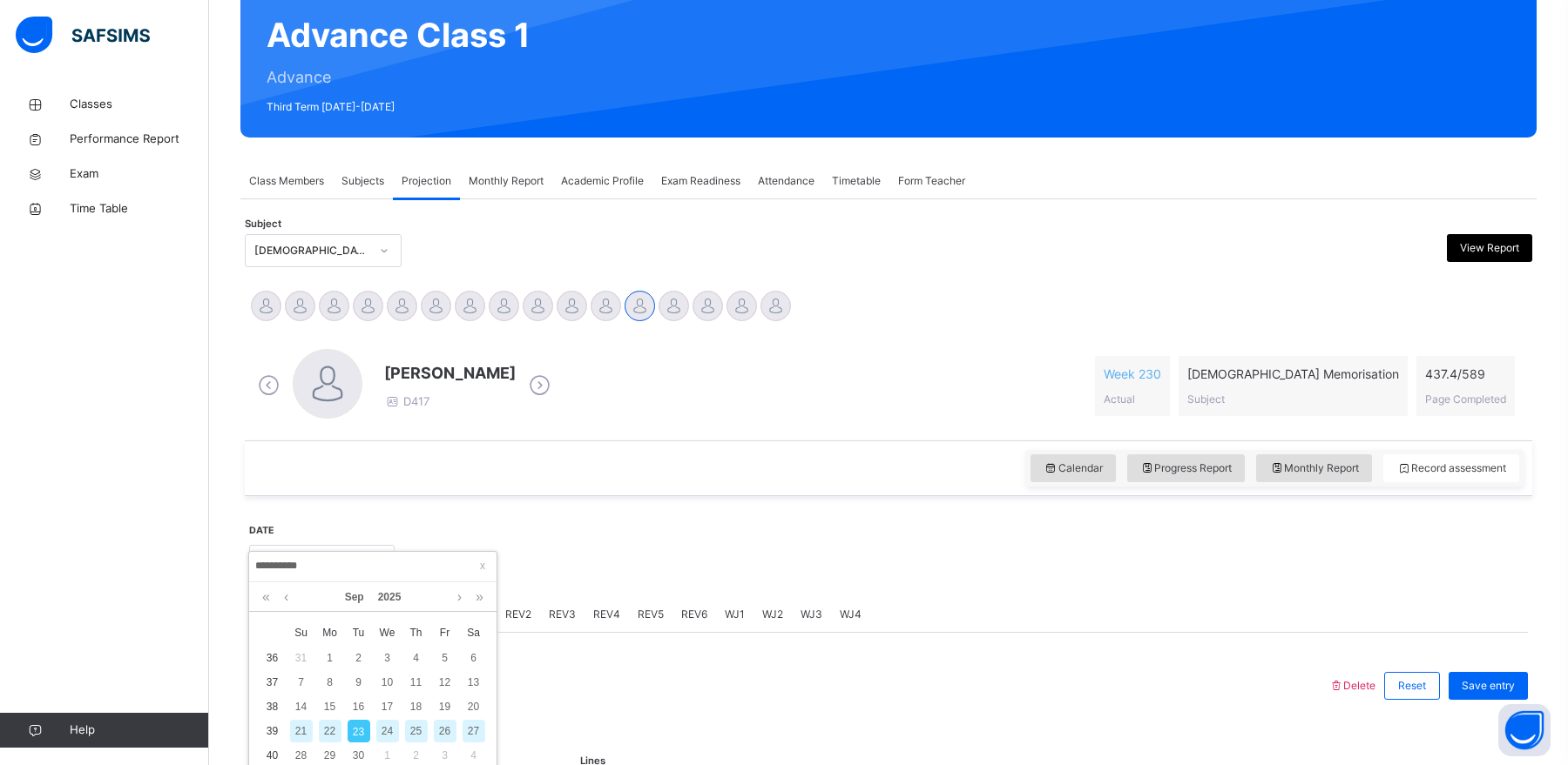
click at [525, 542] on div at bounding box center [962, 560] width 1116 height 75
